Goal: Find specific page/section: Find specific page/section

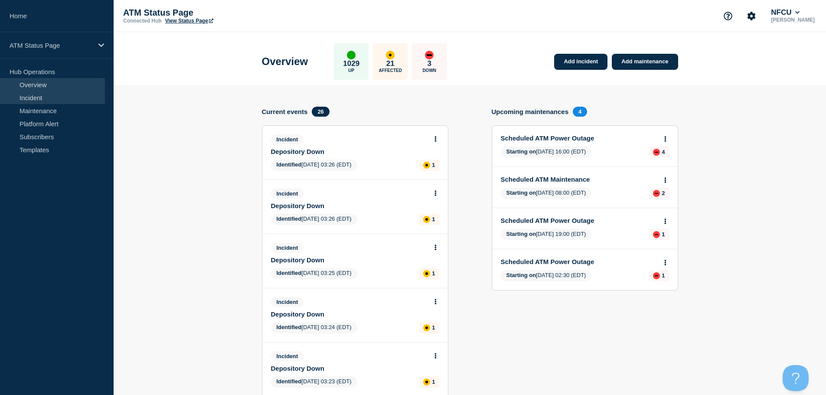
click at [51, 96] on link "Incident" at bounding box center [52, 97] width 105 height 13
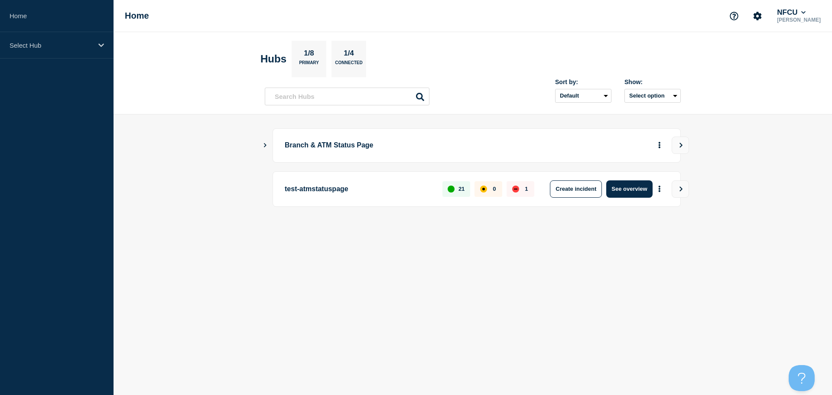
click at [266, 147] on icon "Show Connected Hubs" at bounding box center [265, 145] width 6 height 4
